Goal: Communication & Community: Ask a question

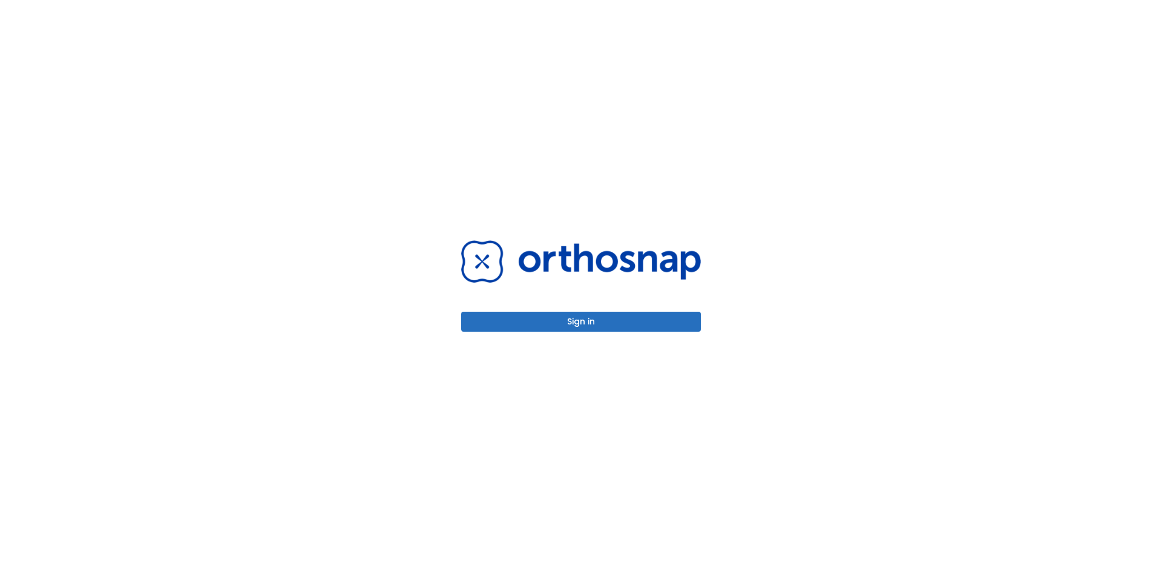
click at [562, 318] on button "Sign in" at bounding box center [581, 322] width 240 height 20
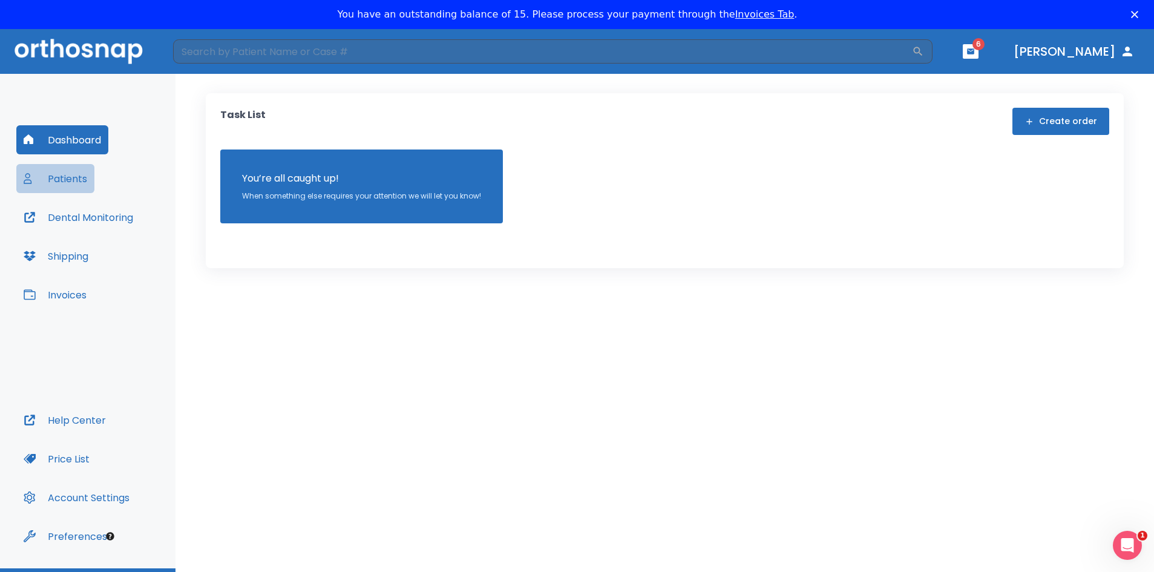
click at [65, 177] on button "Patients" at bounding box center [55, 178] width 78 height 29
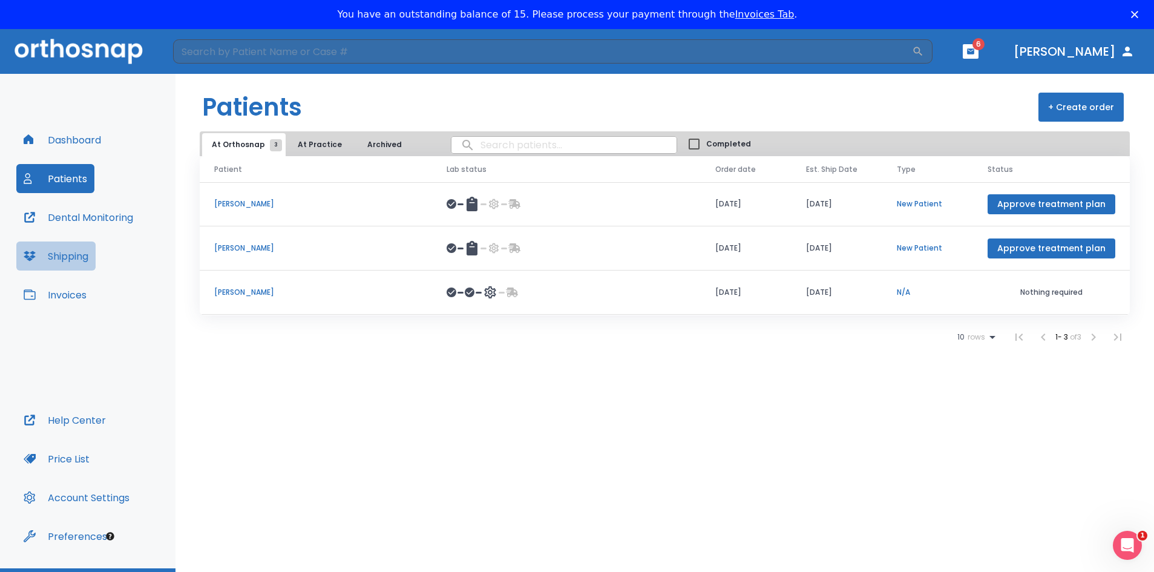
click at [58, 258] on button "Shipping" at bounding box center [55, 256] width 79 height 29
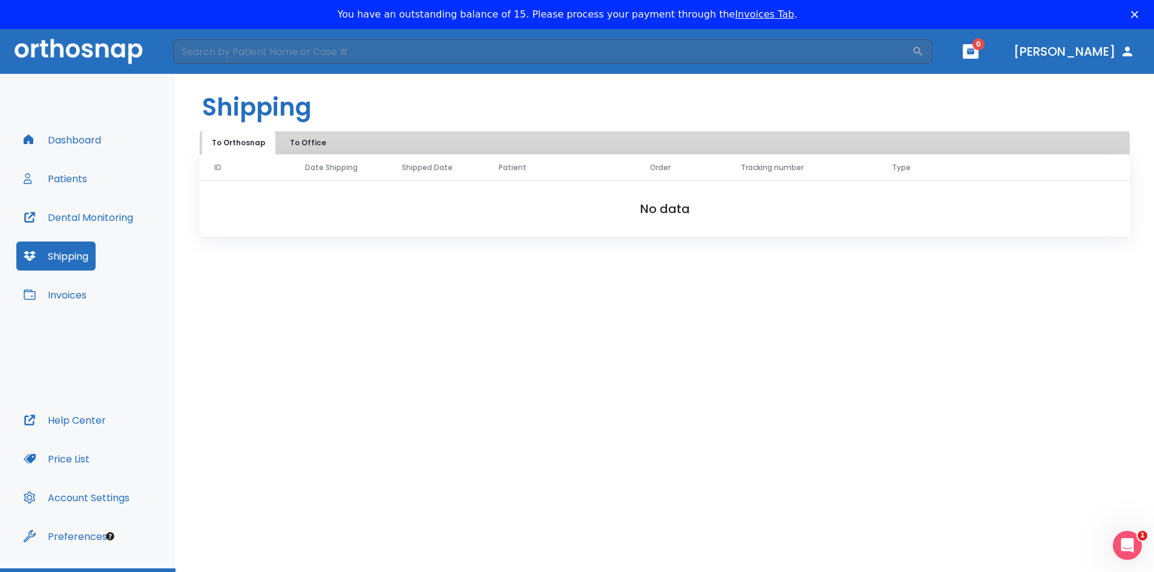
click at [64, 255] on button "Shipping" at bounding box center [55, 256] width 79 height 29
click at [64, 294] on button "Invoices" at bounding box center [54, 294] width 77 height 29
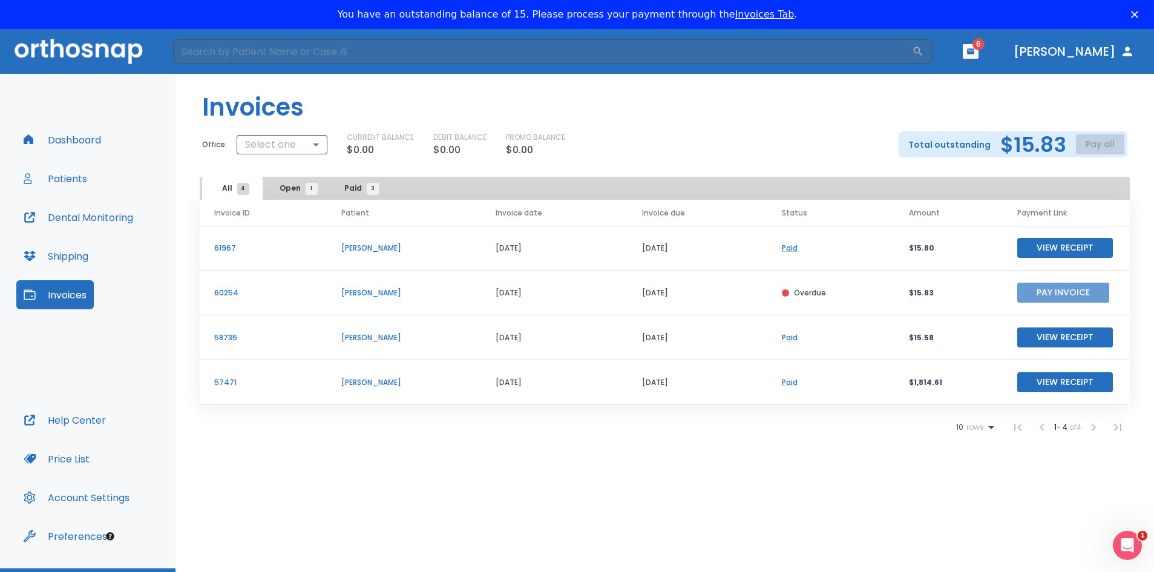
click at [1043, 294] on button "Pay Invoice" at bounding box center [1063, 293] width 92 height 20
click at [56, 179] on button "Patients" at bounding box center [55, 178] width 78 height 29
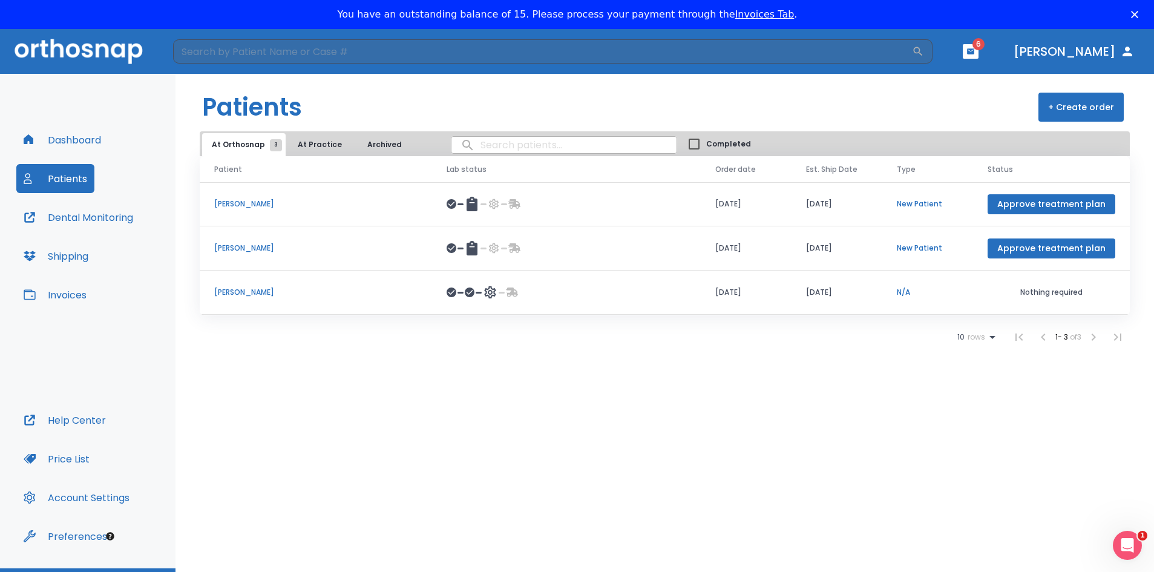
click at [243, 288] on p "[PERSON_NAME]" at bounding box center [315, 292] width 203 height 11
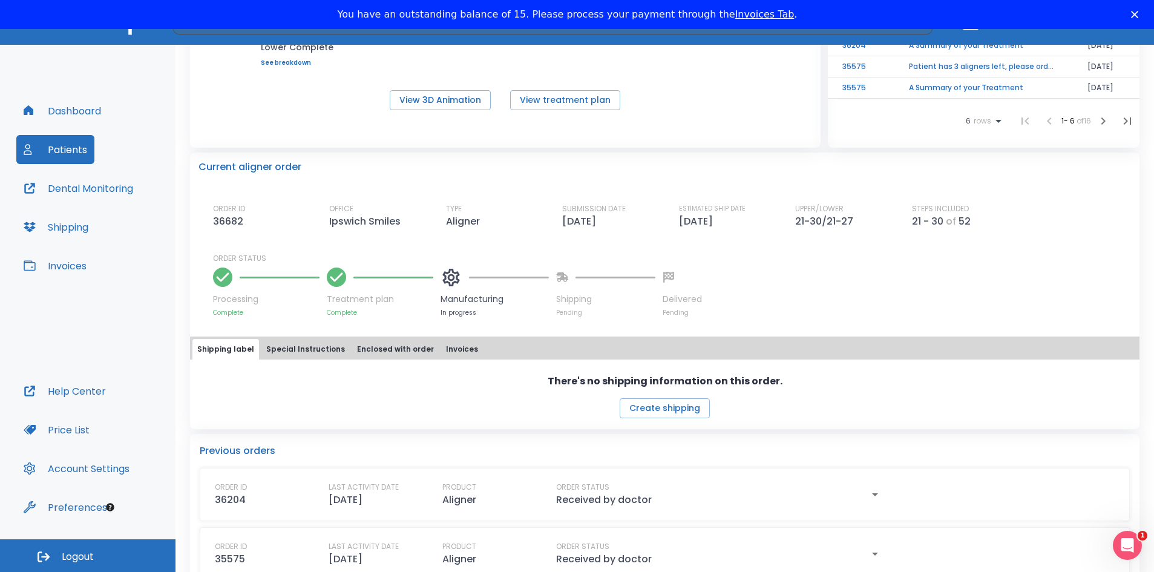
scroll to position [242, 0]
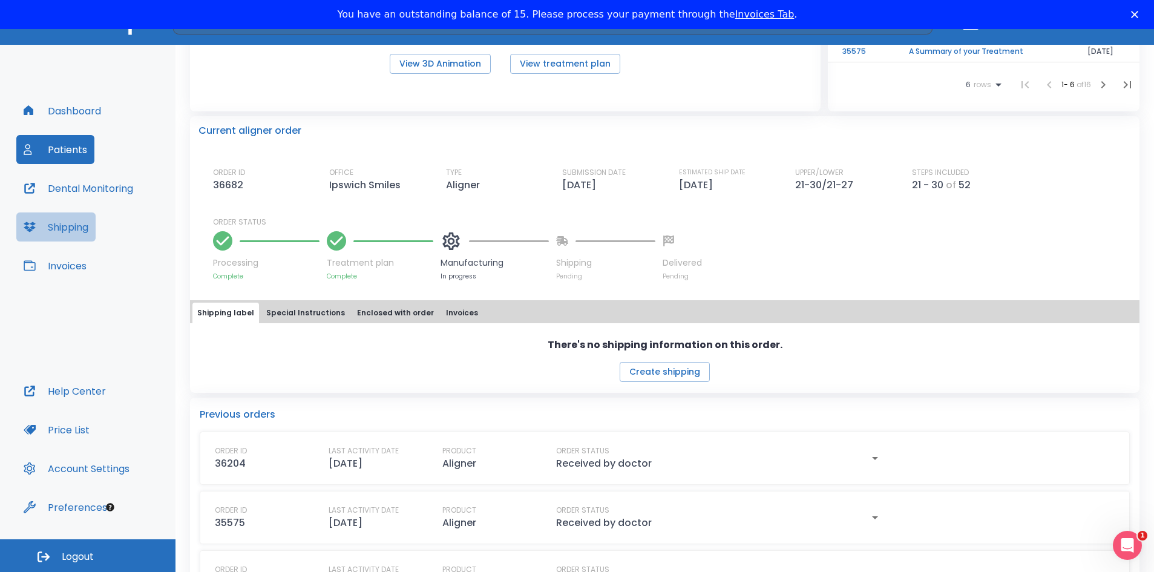
click at [57, 228] on button "Shipping" at bounding box center [55, 226] width 79 height 29
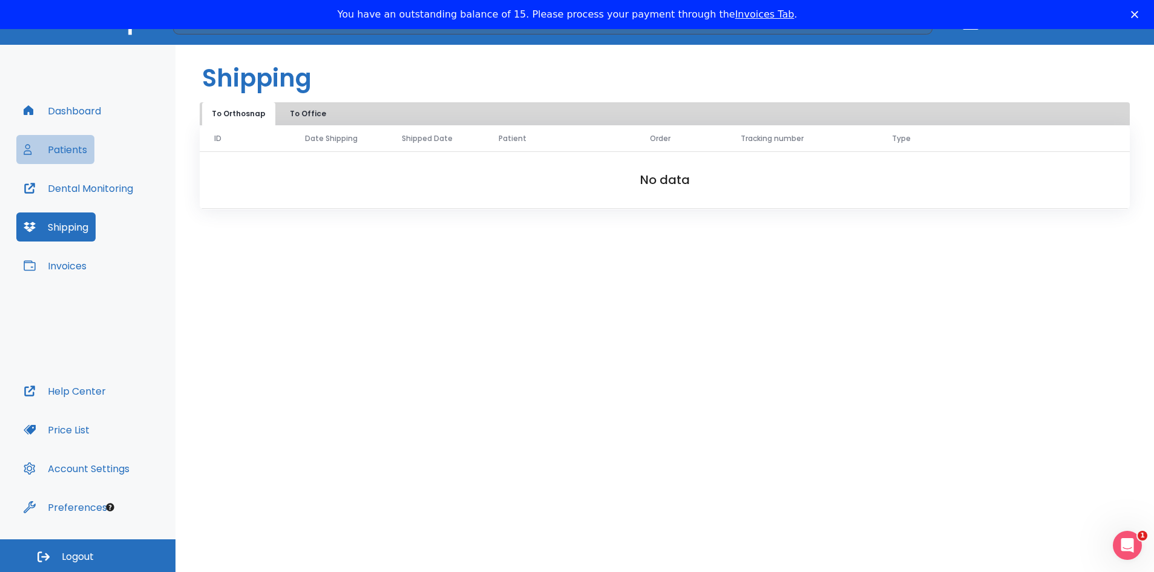
click at [65, 150] on button "Patients" at bounding box center [55, 149] width 78 height 29
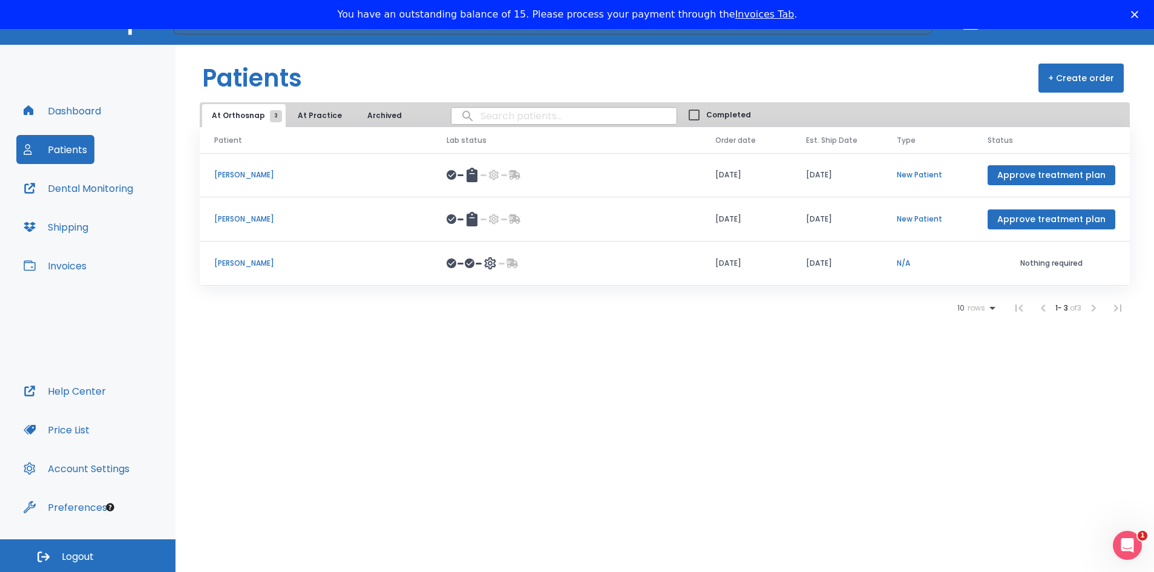
click at [253, 266] on p "[PERSON_NAME]" at bounding box center [315, 263] width 203 height 11
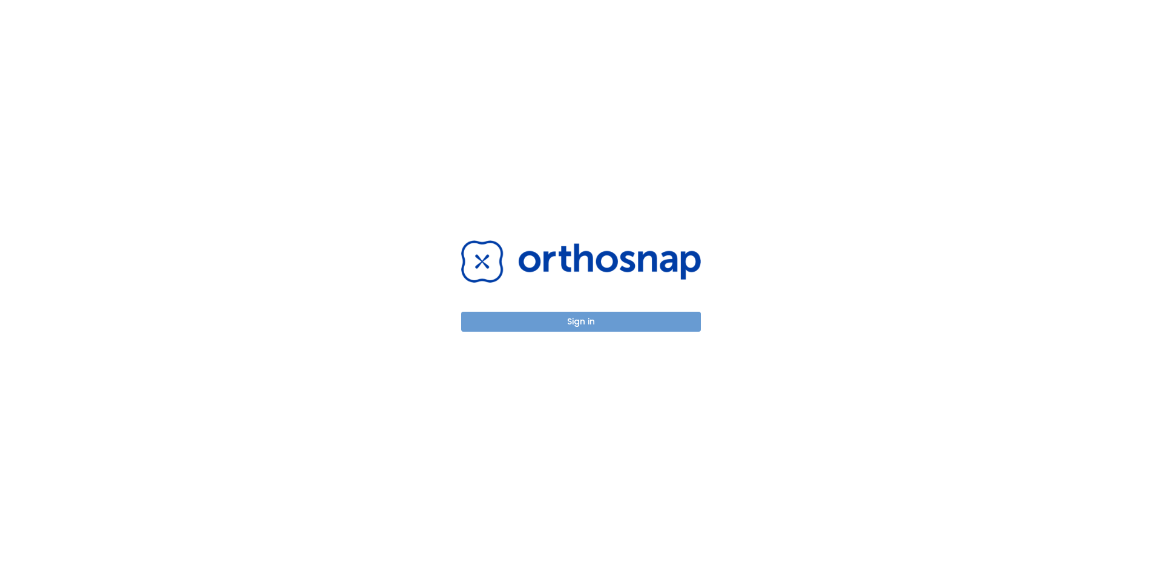
click at [546, 326] on button "Sign in" at bounding box center [581, 322] width 240 height 20
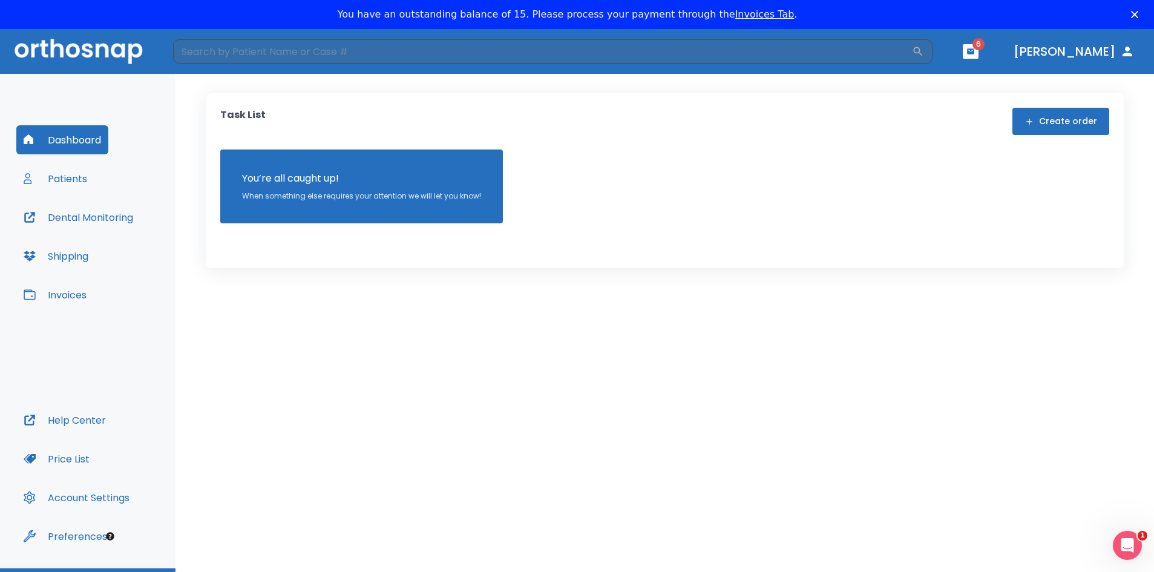
click at [974, 52] on icon "button" at bounding box center [970, 50] width 7 height 5
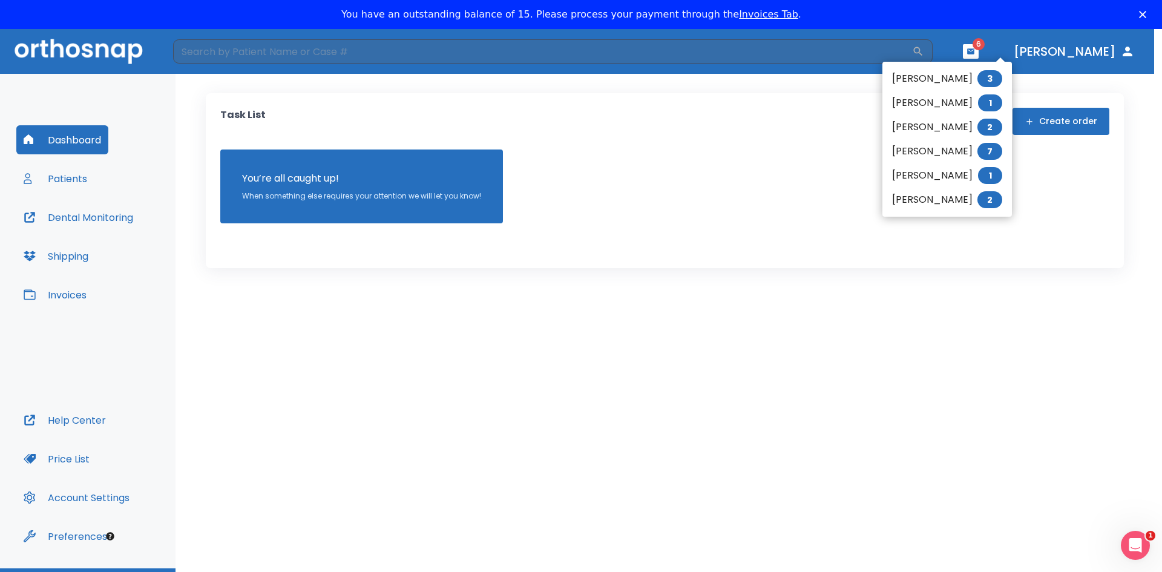
click at [948, 79] on li "Ellen Jennings 3" at bounding box center [947, 79] width 130 height 24
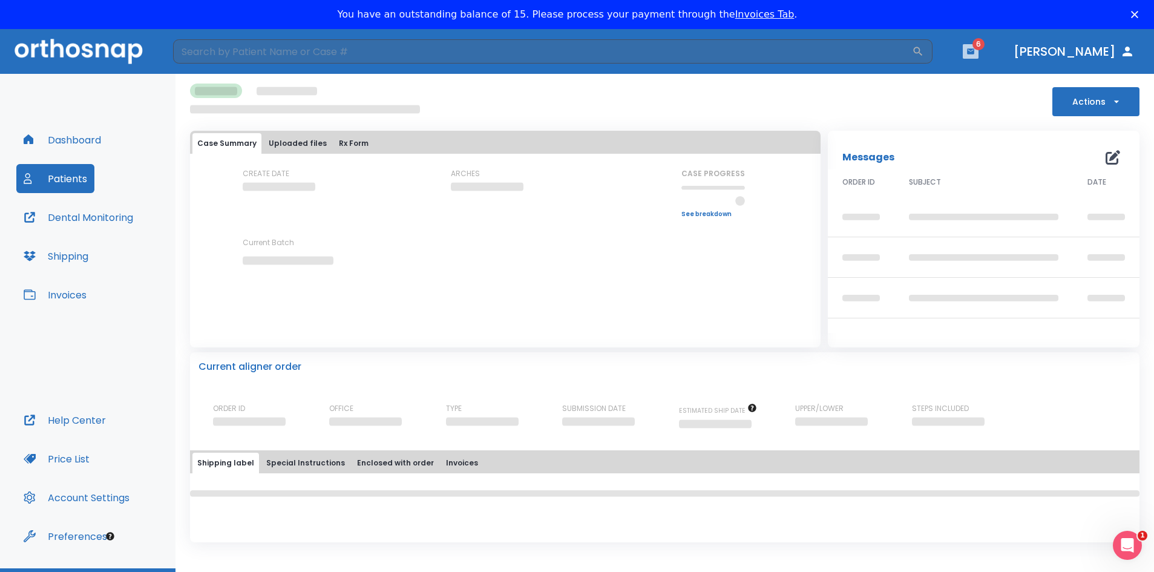
click at [974, 51] on icon "button" at bounding box center [970, 50] width 7 height 5
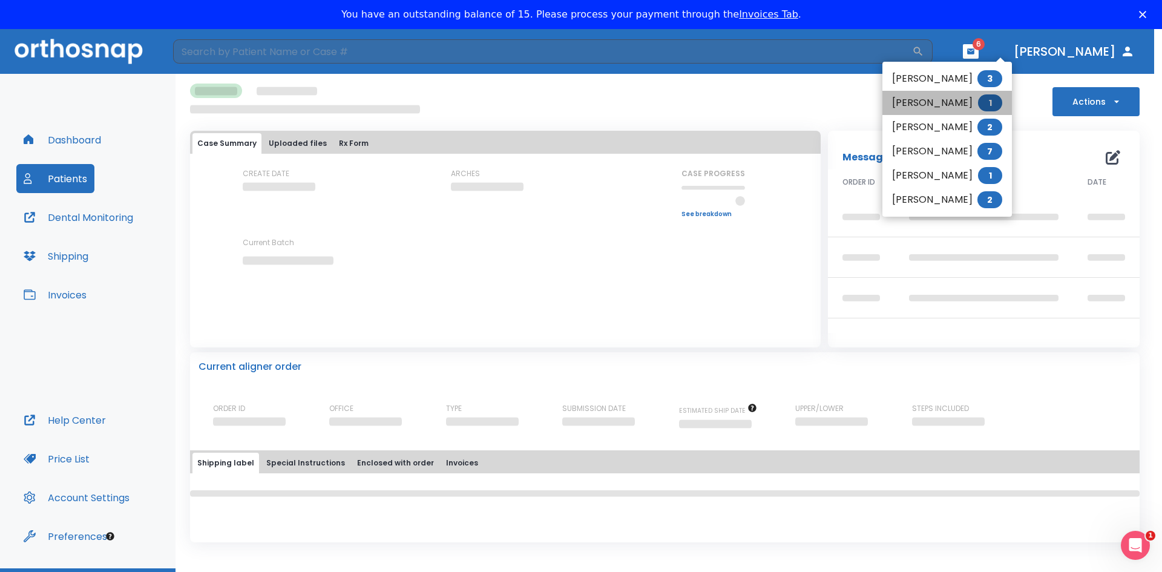
click at [950, 102] on li "Shannon Silvestri 1" at bounding box center [947, 103] width 130 height 24
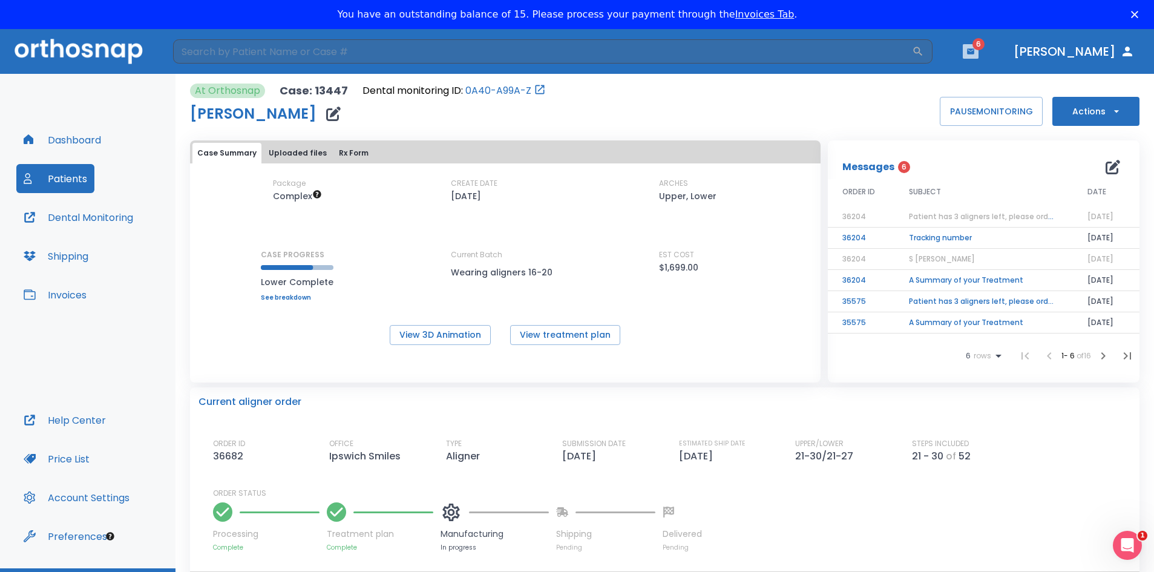
click at [974, 53] on icon "button" at bounding box center [970, 50] width 7 height 5
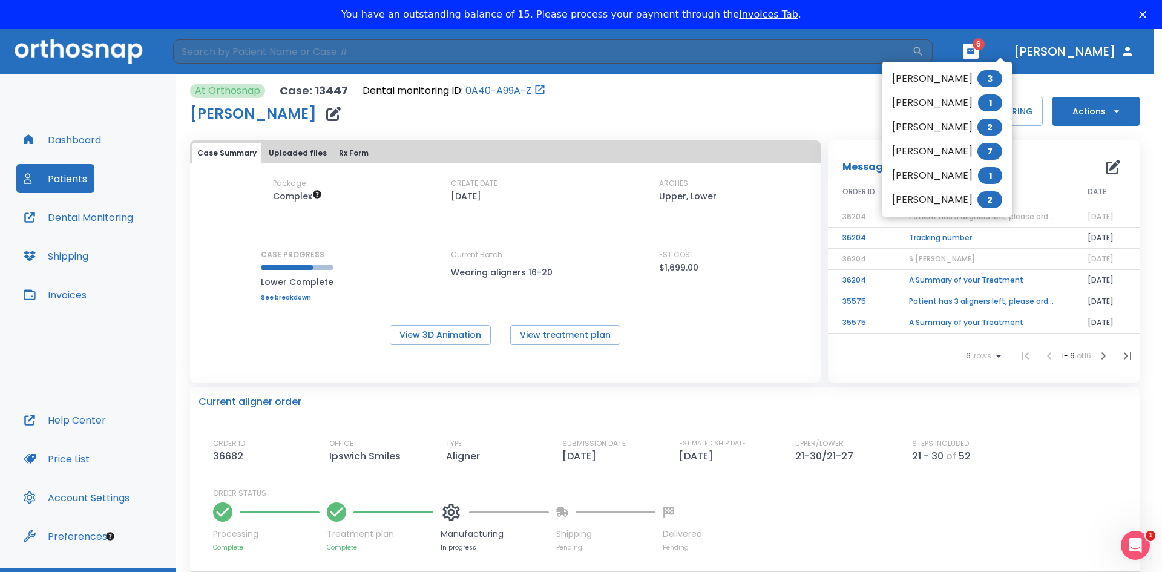
click at [953, 126] on li "Shannon Silvestri 2" at bounding box center [947, 127] width 130 height 24
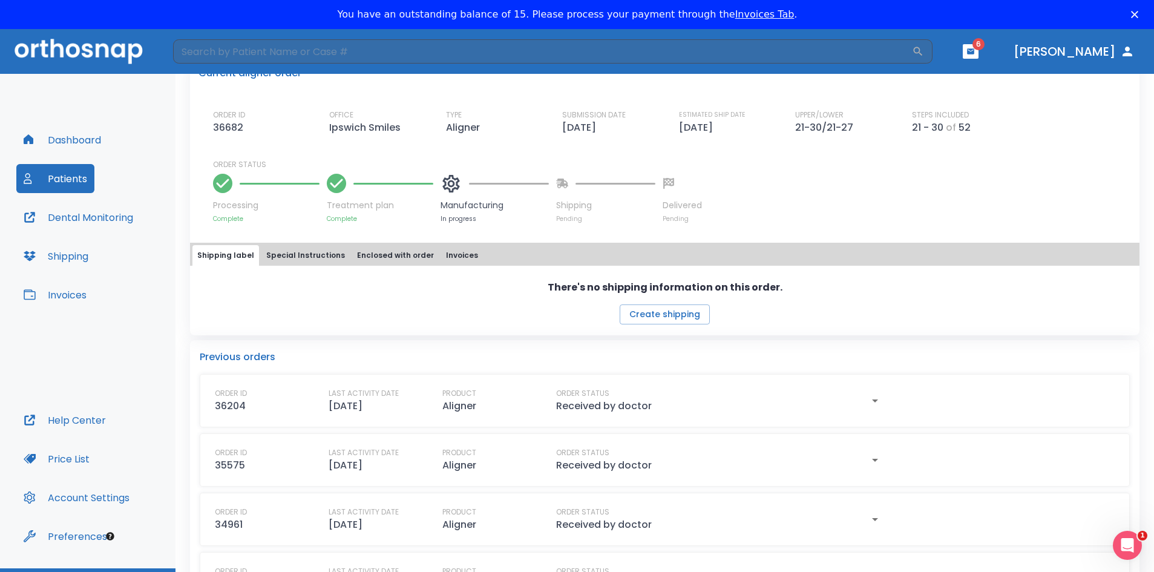
scroll to position [352, 0]
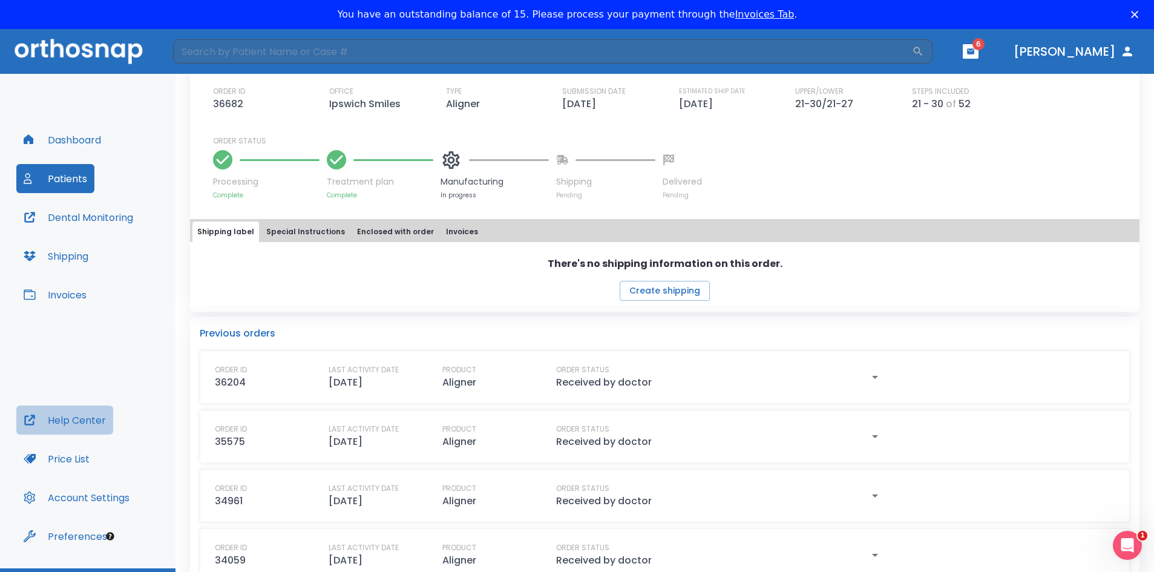
click at [72, 420] on button "Help Center" at bounding box center [64, 420] width 97 height 29
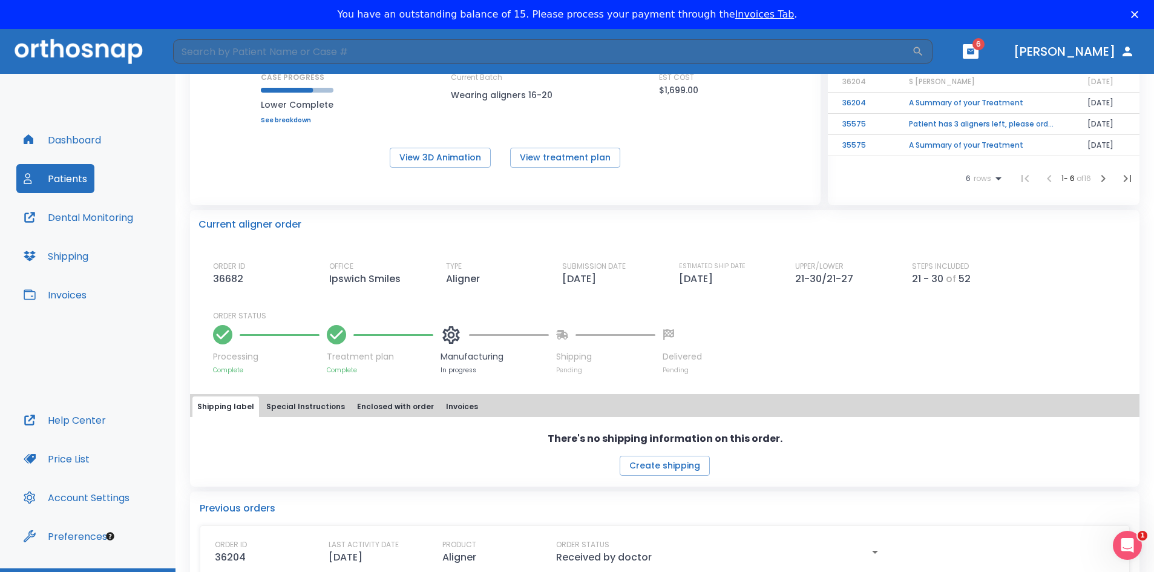
scroll to position [182, 0]
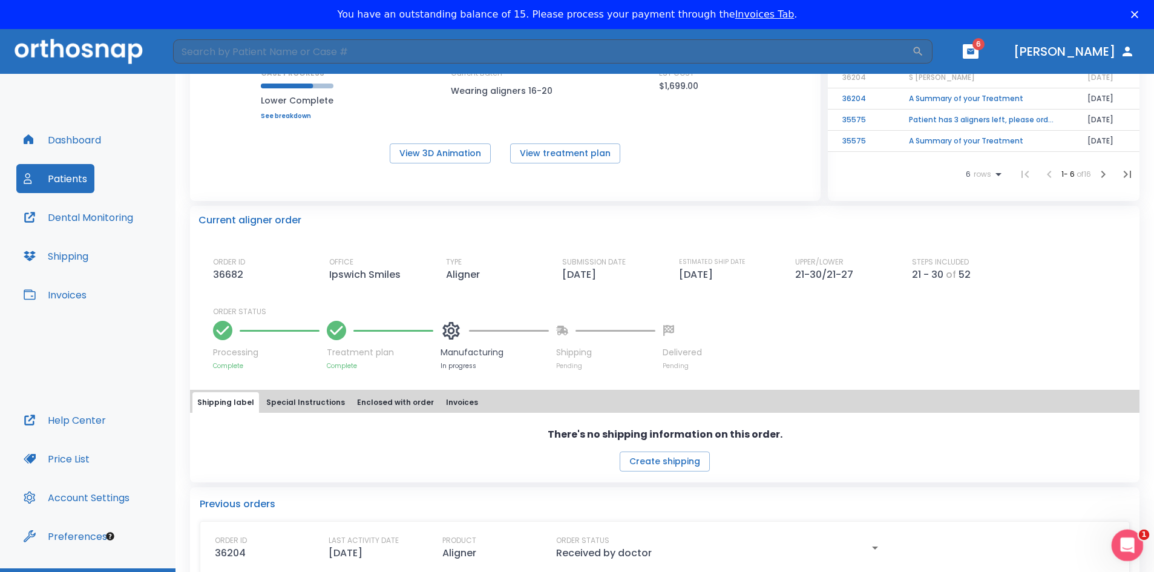
click at [1126, 548] on icon "Open Intercom Messenger" at bounding box center [1126, 544] width 20 height 20
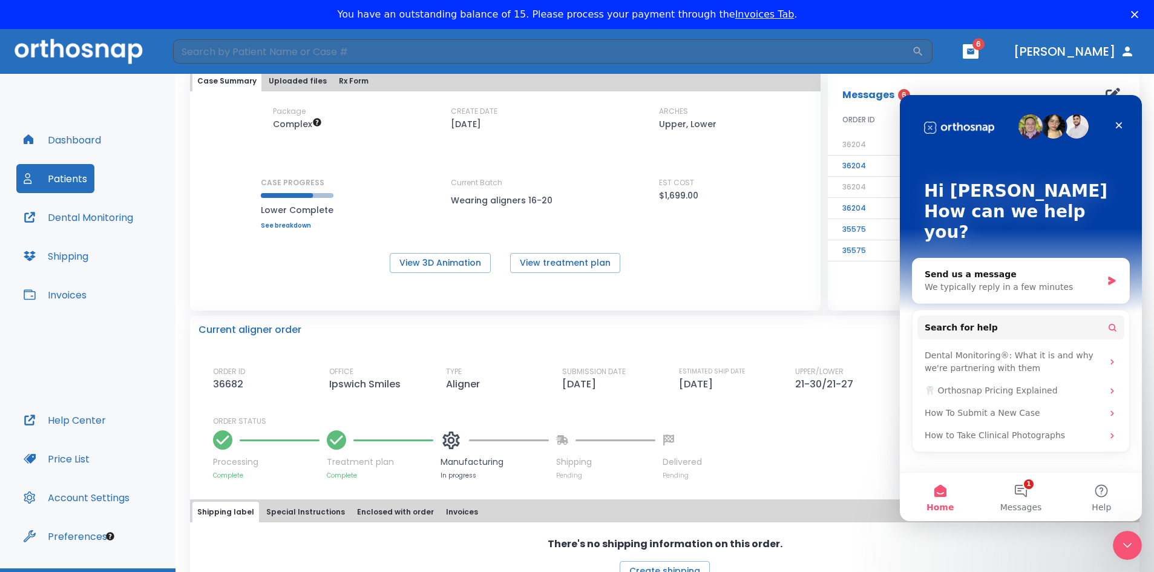
scroll to position [121, 0]
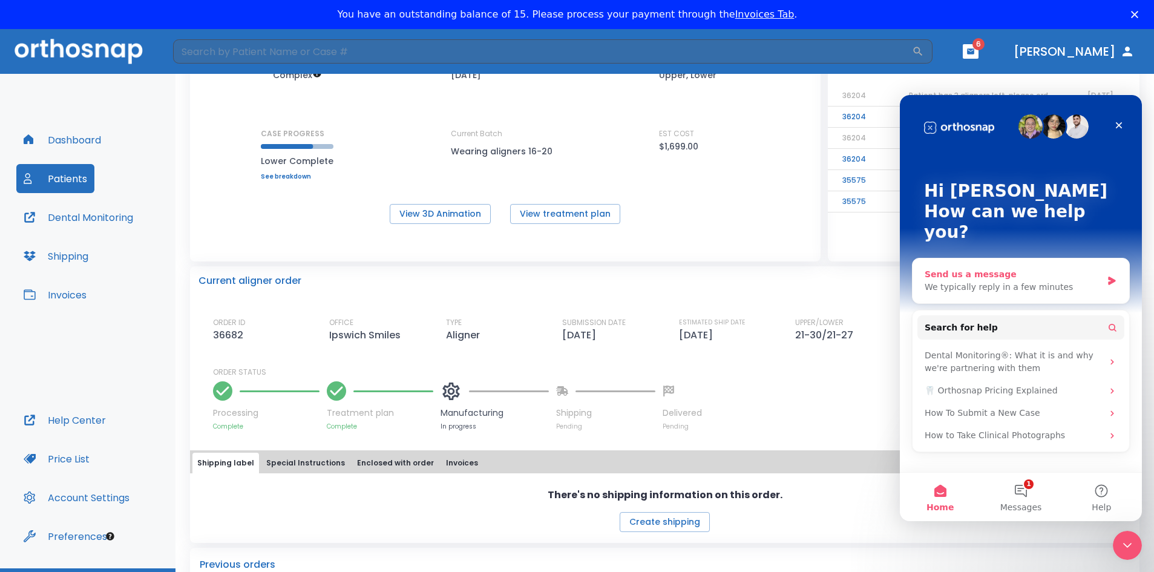
click at [953, 281] on div "We typically reply in a few minutes" at bounding box center [1013, 287] width 177 height 13
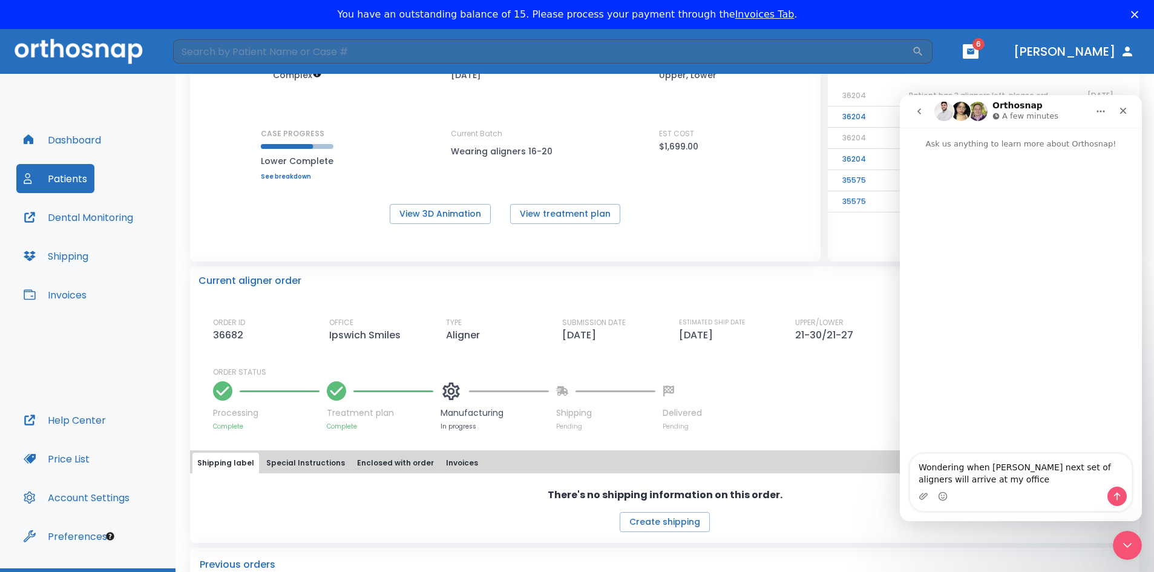
type textarea "Wondering when Shannon Sylvestri's next set of aligners will arrive at my offic…"
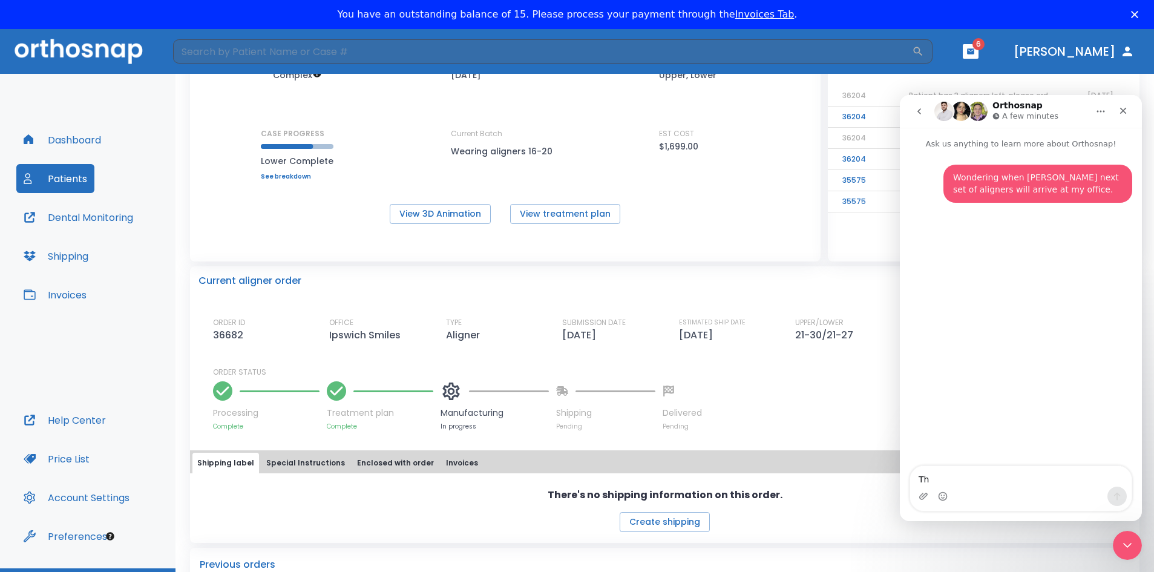
type textarea "Tha"
type textarea "Thanks"
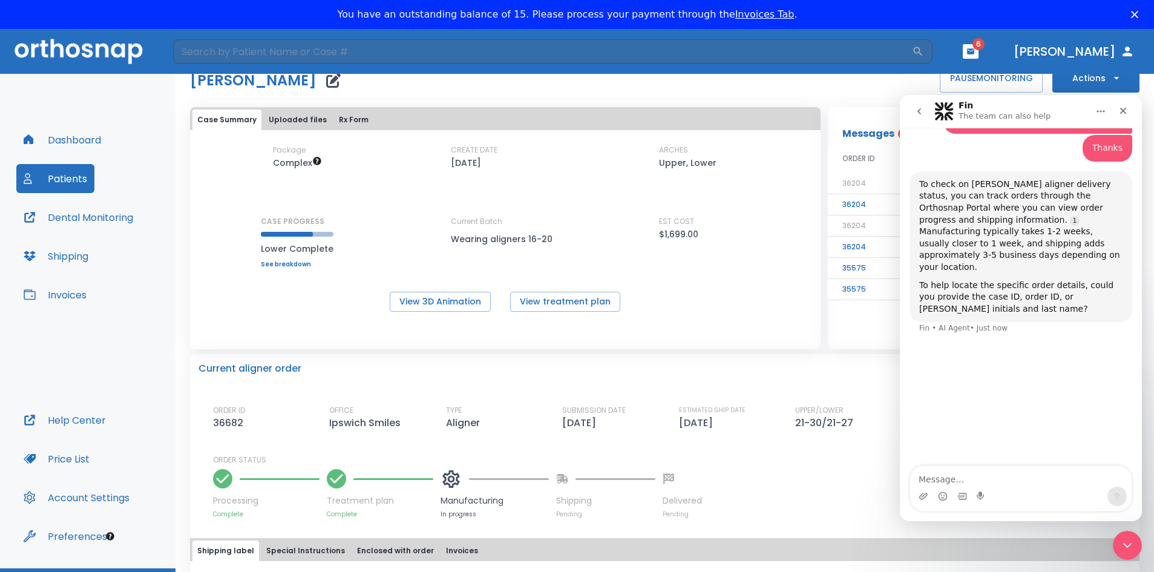
scroll to position [0, 0]
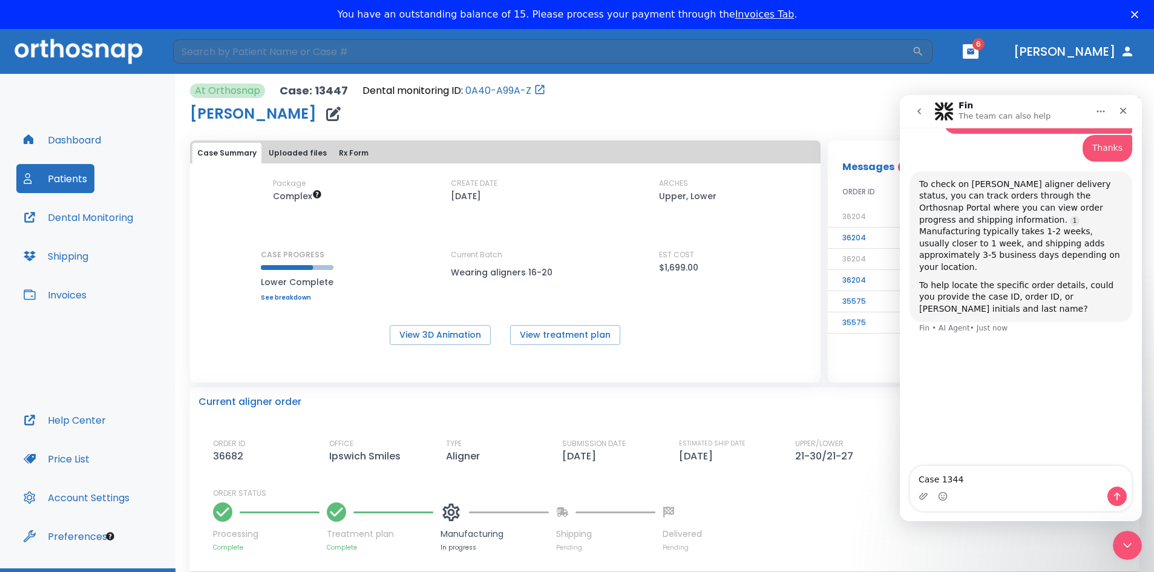
type textarea "Case 13447"
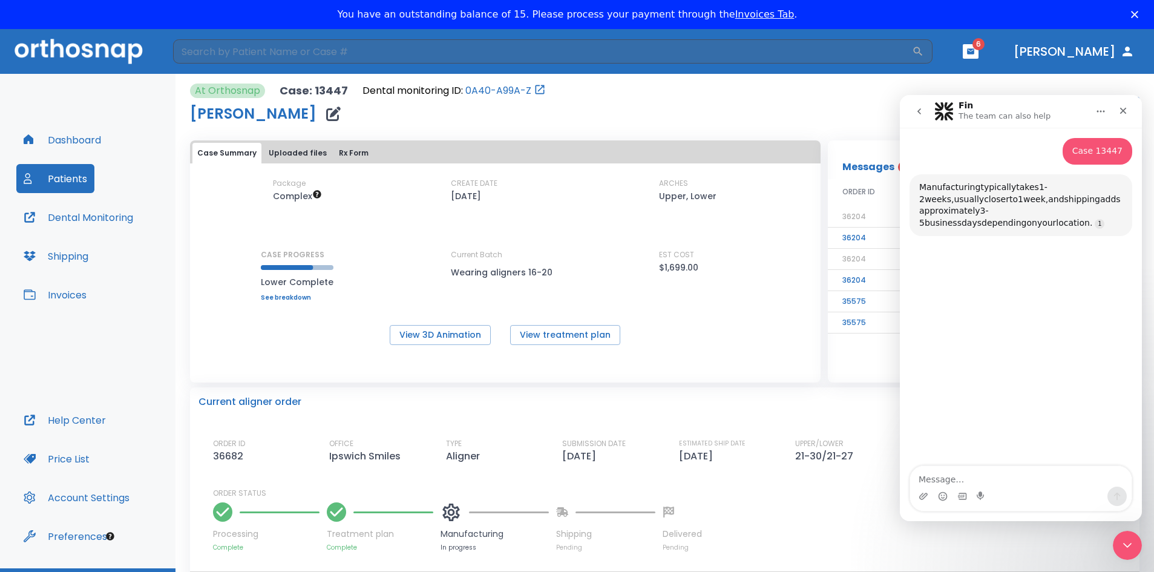
scroll to position [265, 0]
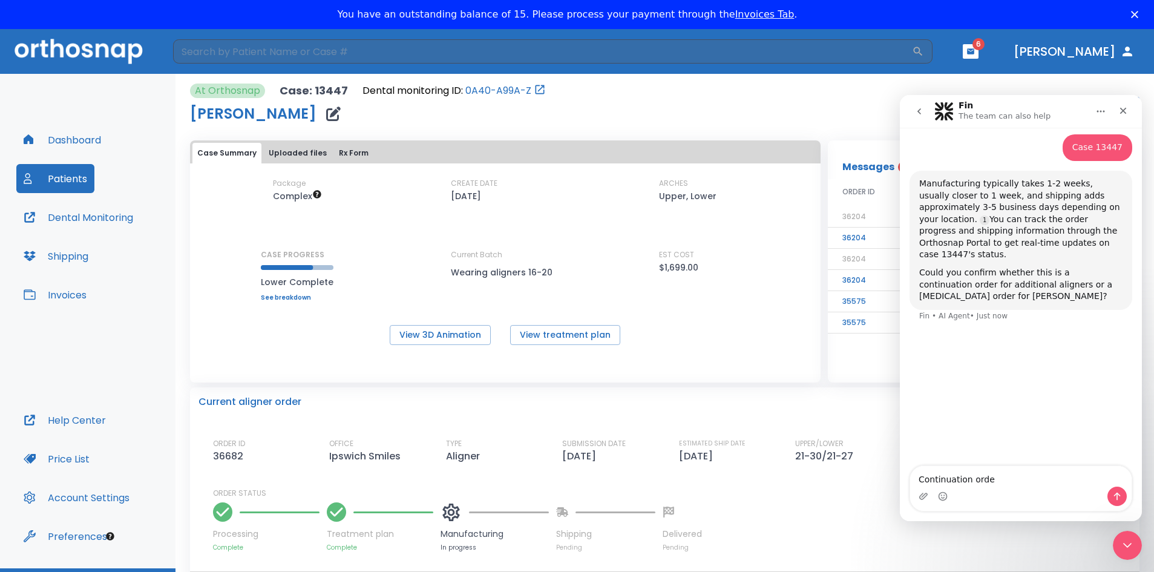
type textarea "Continuation order"
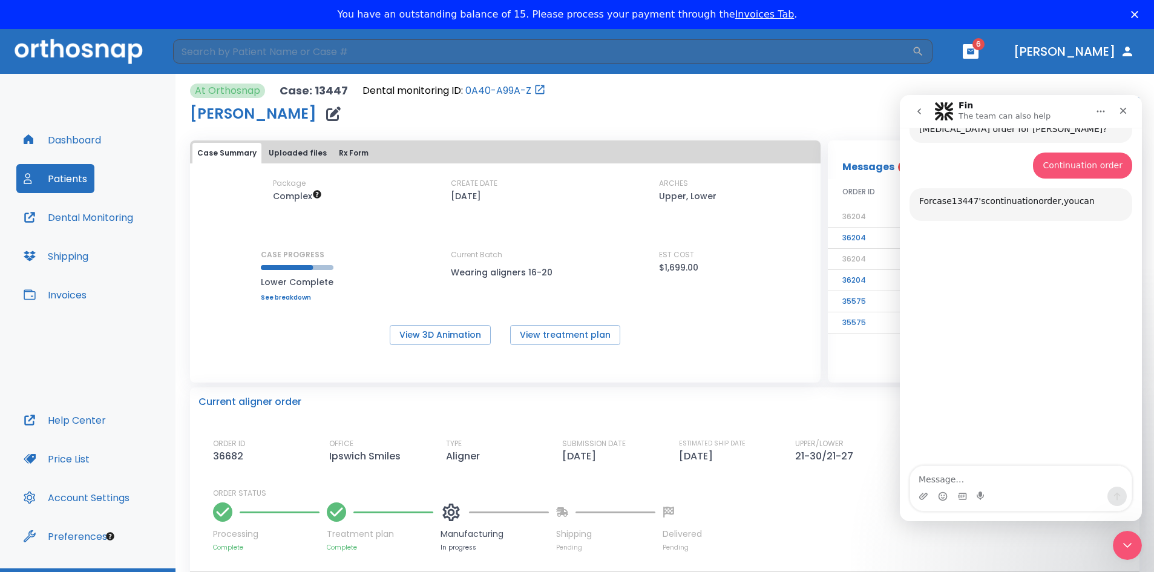
scroll to position [438, 0]
